Goal: Transaction & Acquisition: Book appointment/travel/reservation

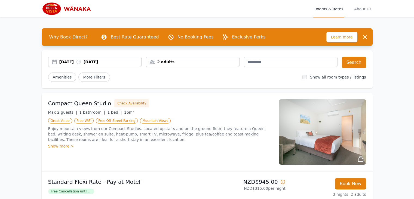
click at [66, 60] on div "[DATE] [DATE]" at bounding box center [100, 61] width 82 height 5
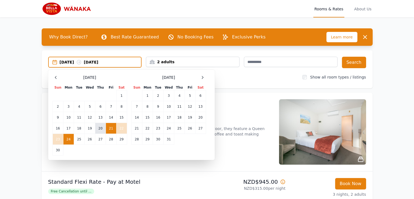
click at [101, 130] on td "20" at bounding box center [100, 128] width 11 height 11
click at [59, 138] on td "23" at bounding box center [58, 139] width 11 height 11
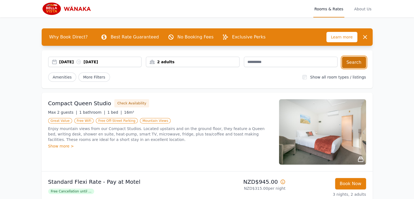
click at [353, 60] on button "Search" at bounding box center [354, 62] width 24 height 11
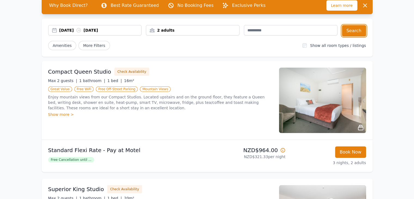
scroll to position [33, 0]
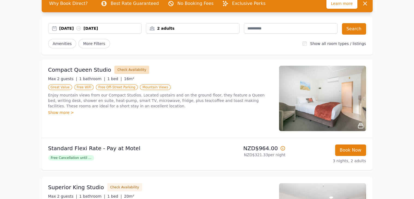
click at [123, 69] on button "Check Availability" at bounding box center [131, 70] width 35 height 8
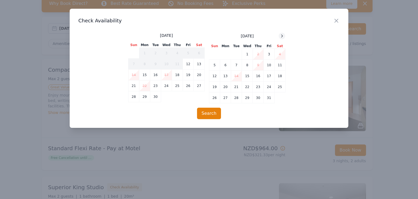
click at [280, 38] on icon at bounding box center [282, 36] width 4 height 4
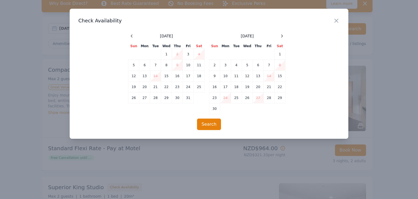
click at [26, 76] on div at bounding box center [209, 99] width 418 height 199
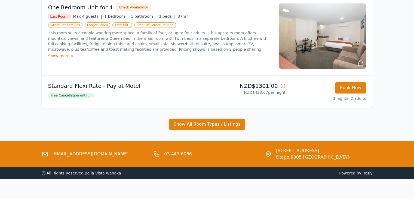
scroll to position [328, 0]
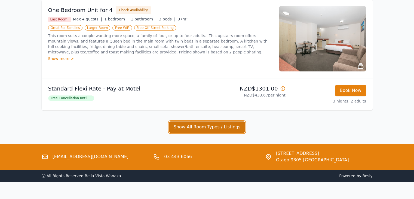
click at [198, 123] on button "Show All Room Types / Listings" at bounding box center [207, 126] width 76 height 11
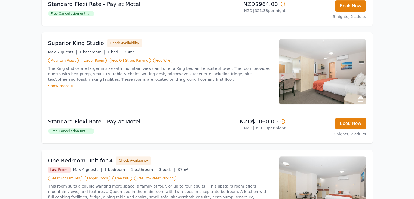
scroll to position [0, 0]
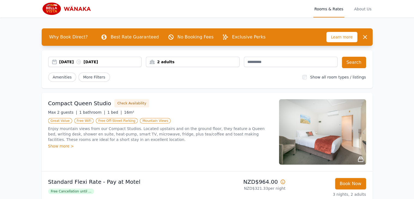
click at [55, 9] on img at bounding box center [68, 8] width 52 height 13
